Goal: Task Accomplishment & Management: Manage account settings

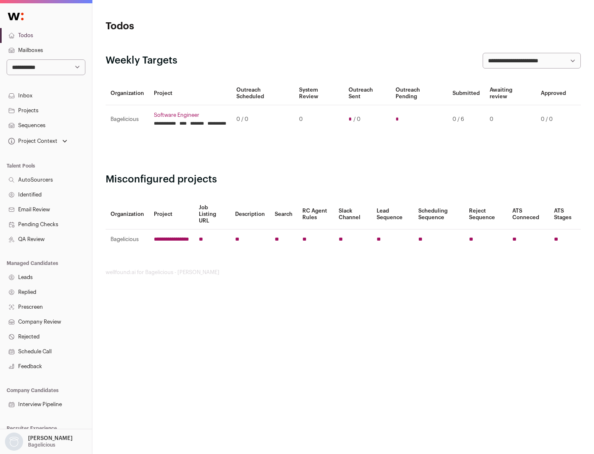
click at [46, 110] on link "Projects" at bounding box center [46, 110] width 92 height 15
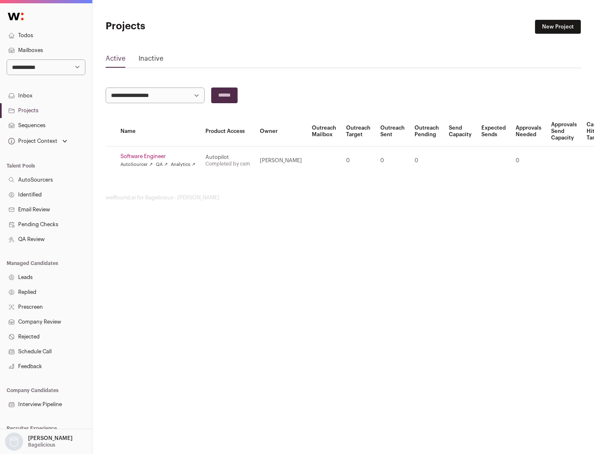
click at [161, 156] on link "Software Engineer" at bounding box center [158, 156] width 75 height 7
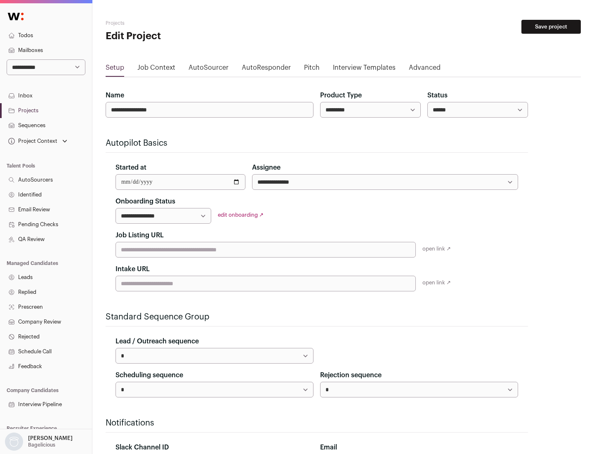
click at [552, 27] on button "Save project" at bounding box center [551, 27] width 59 height 14
